Goal: Task Accomplishment & Management: Use online tool/utility

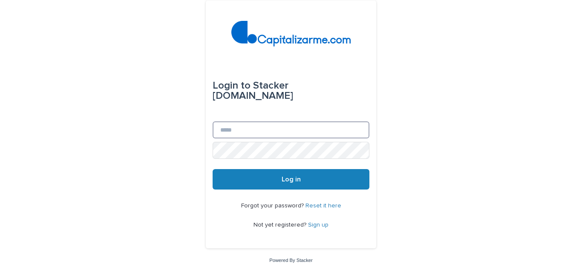
click at [221, 130] on input "Email" at bounding box center [291, 129] width 157 height 17
type input "**********"
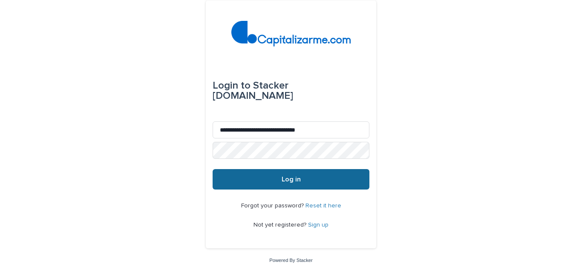
click at [288, 173] on button "Log in" at bounding box center [291, 179] width 157 height 20
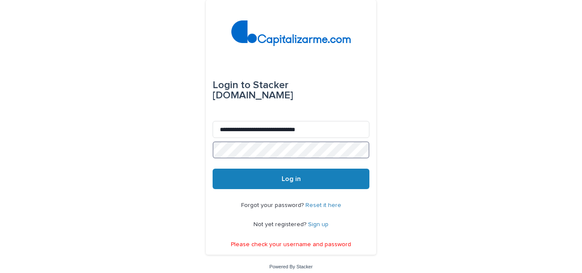
click at [213, 169] on button "Log in" at bounding box center [291, 179] width 157 height 20
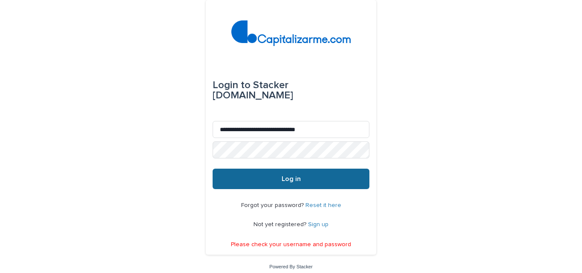
click at [265, 176] on button "Log in" at bounding box center [291, 179] width 157 height 20
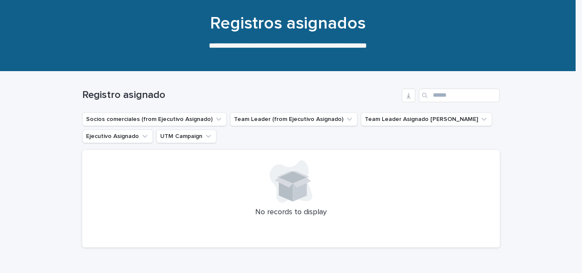
scroll to position [69, 0]
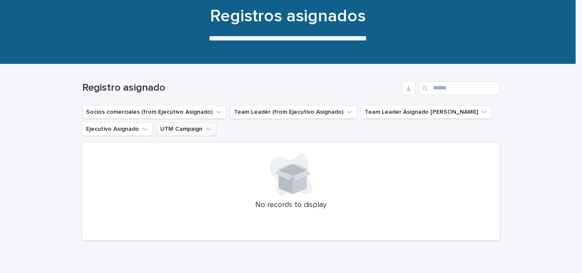
click at [204, 131] on icon "UTM Campaign" at bounding box center [208, 129] width 9 height 9
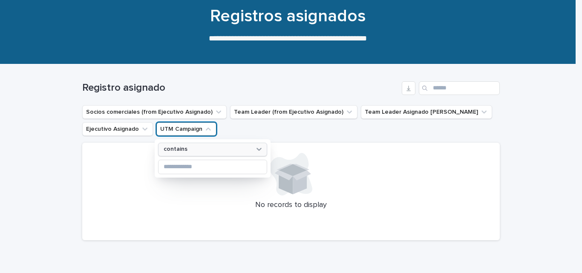
click at [206, 148] on div "contains" at bounding box center [207, 149] width 94 height 9
click at [127, 129] on button "Ejecutivo Asignado" at bounding box center [117, 129] width 71 height 14
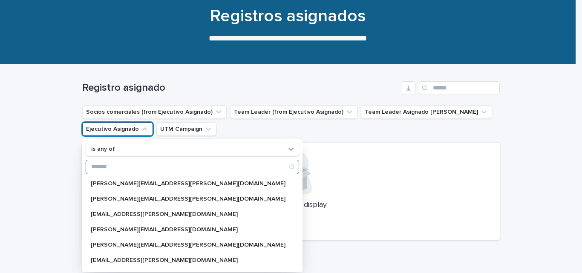
click at [127, 129] on button "Ejecutivo Asignado" at bounding box center [117, 129] width 71 height 14
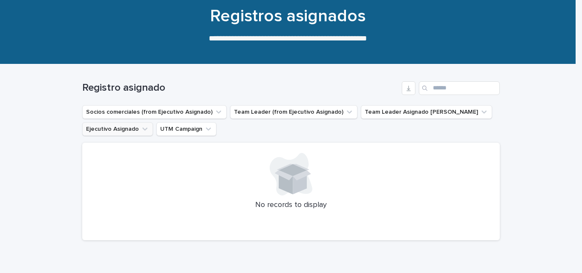
click at [127, 129] on button "Ejecutivo Asignado" at bounding box center [117, 129] width 71 height 14
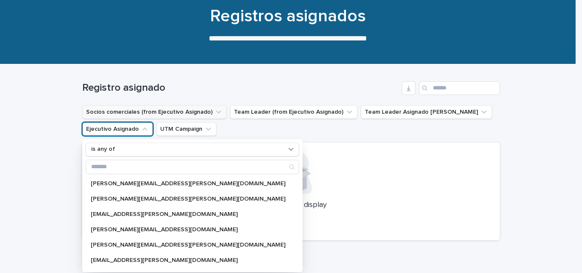
click at [144, 110] on button "Socios comerciales (from Ejecutivo Asignado)" at bounding box center [154, 112] width 144 height 14
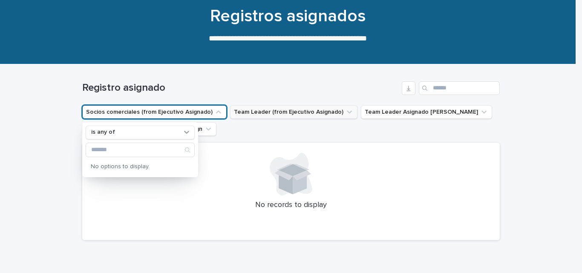
click at [234, 111] on button "Team Leader (from Ejecutivo Asignado)" at bounding box center [293, 112] width 127 height 14
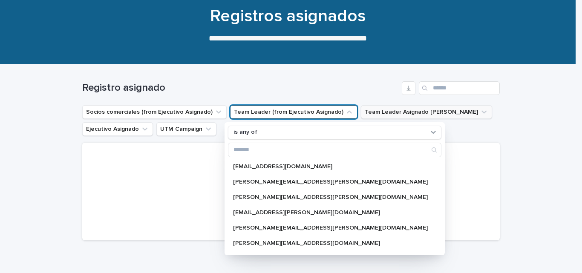
click at [377, 107] on button "Team Leader Asignado [PERSON_NAME]" at bounding box center [426, 112] width 131 height 14
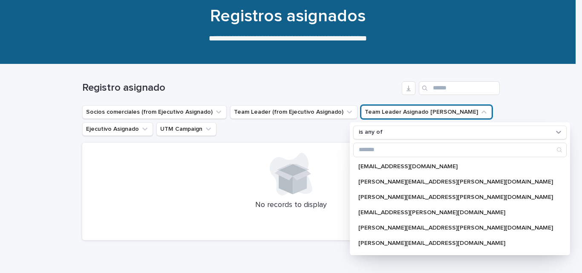
click at [232, 186] on div at bounding box center [290, 174] width 397 height 43
